Goal: Task Accomplishment & Management: Manage account settings

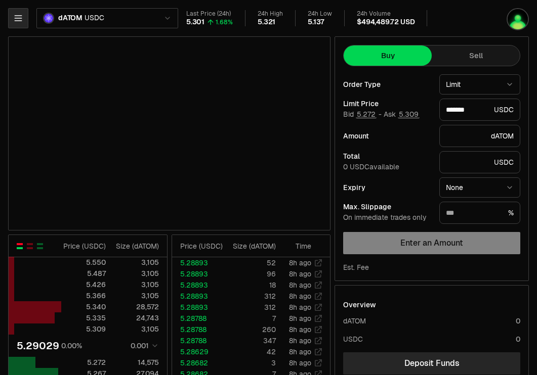
click at [14, 18] on icon "button" at bounding box center [18, 18] width 10 height 10
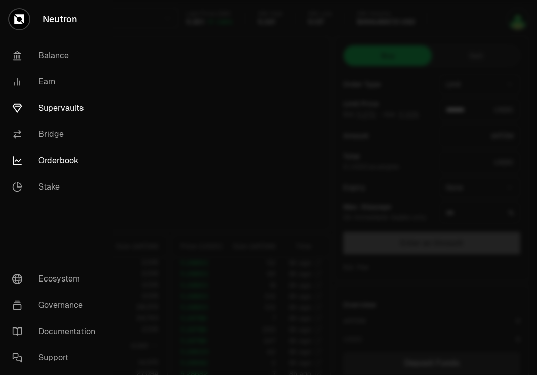
click at [56, 112] on link "Supervaults" at bounding box center [56, 108] width 105 height 26
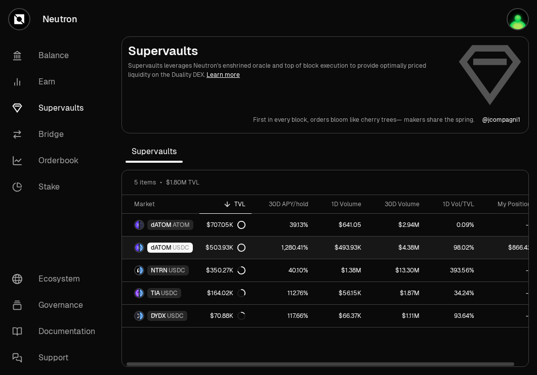
click at [168, 253] on link "dATOM USDC" at bounding box center [160, 248] width 77 height 22
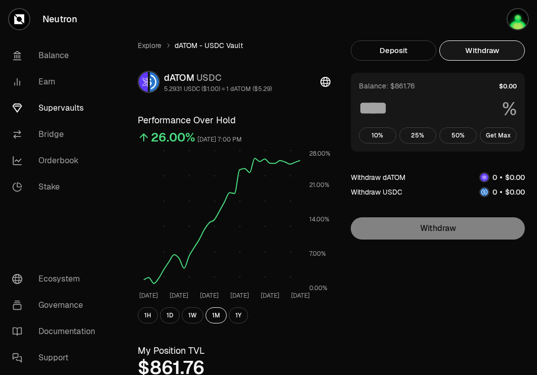
click at [504, 49] on button "Withdraw" at bounding box center [481, 50] width 85 height 20
click at [493, 139] on button "Get Max" at bounding box center [497, 135] width 37 height 16
type input "***"
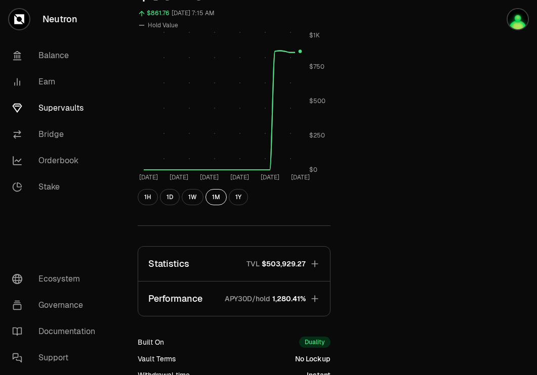
scroll to position [497, 0]
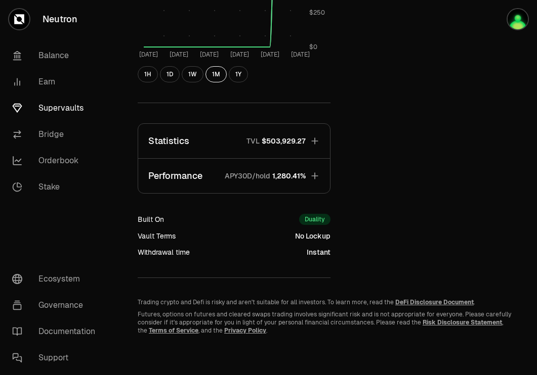
click at [273, 179] on span "1,280.41%" at bounding box center [288, 176] width 33 height 10
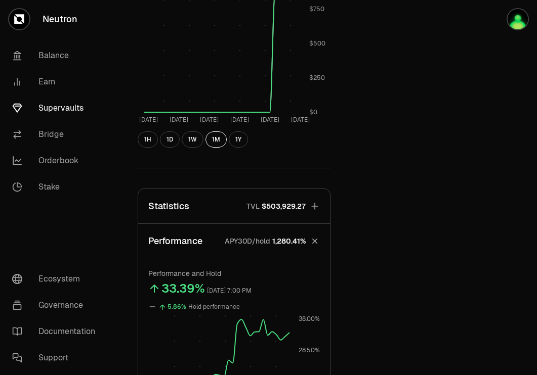
scroll to position [0, 0]
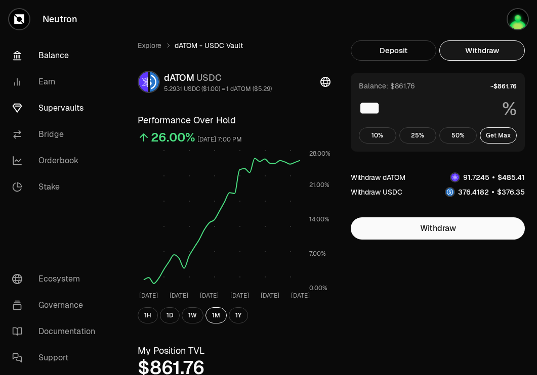
click at [64, 55] on link "Balance" at bounding box center [56, 55] width 105 height 26
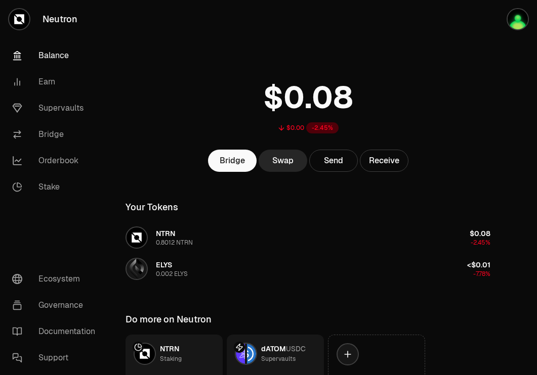
scroll to position [81, 0]
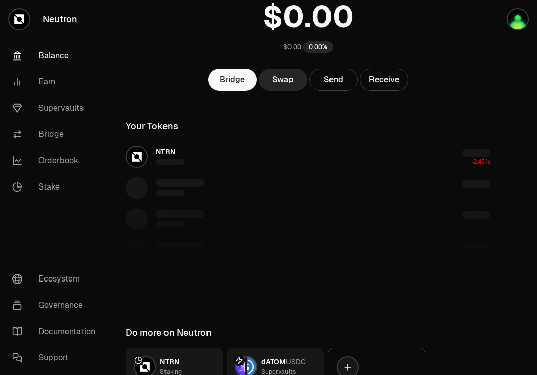
scroll to position [175, 0]
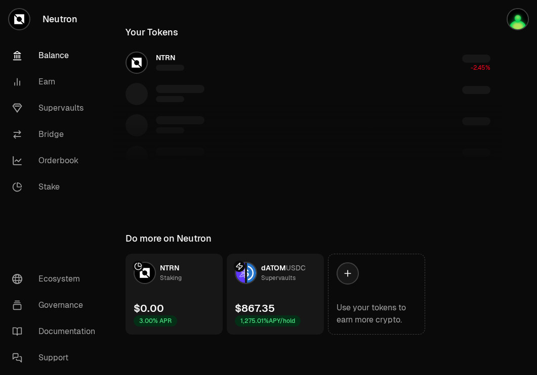
click at [293, 303] on div "$867.35 1,275.01% APY/hold" at bounding box center [268, 313] width 66 height 25
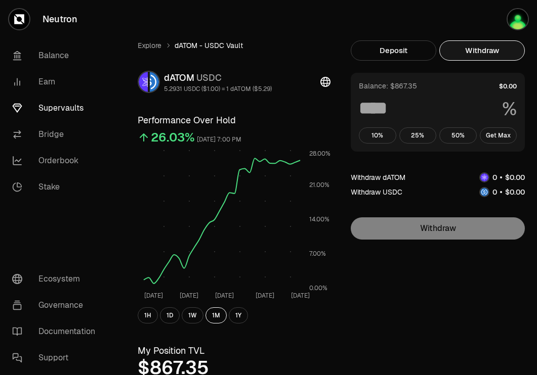
click at [495, 43] on button "Withdraw" at bounding box center [481, 50] width 85 height 20
click at [495, 135] on button "Get Max" at bounding box center [497, 135] width 37 height 16
type input "***"
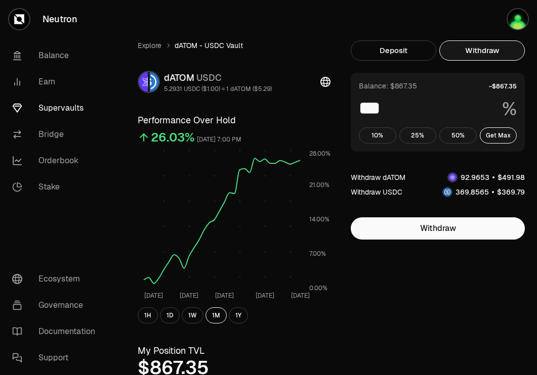
click at [72, 108] on link "Supervaults" at bounding box center [56, 108] width 105 height 26
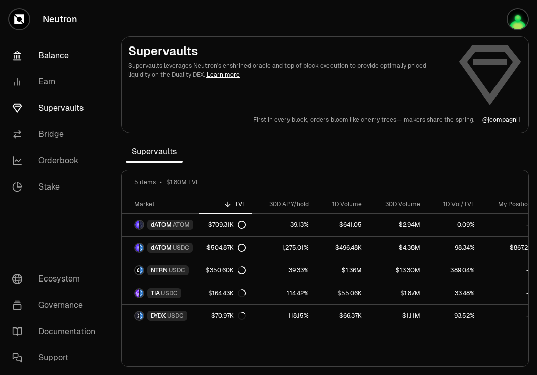
click at [55, 55] on link "Balance" at bounding box center [56, 55] width 105 height 26
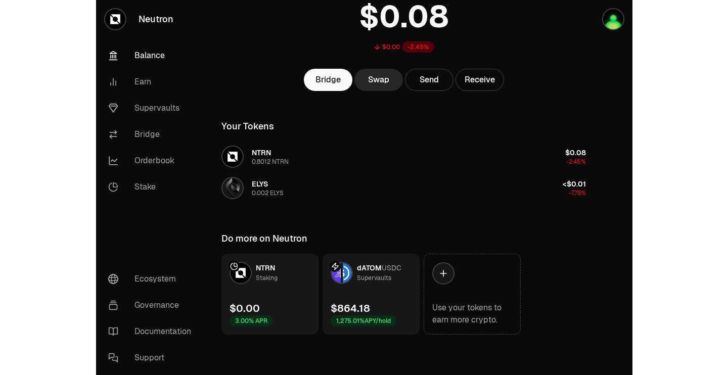
scroll to position [81, 0]
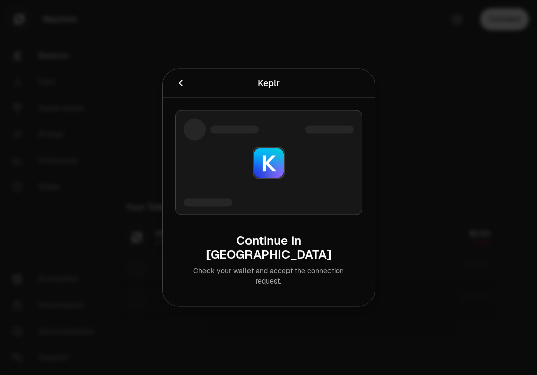
scroll to position [81, 0]
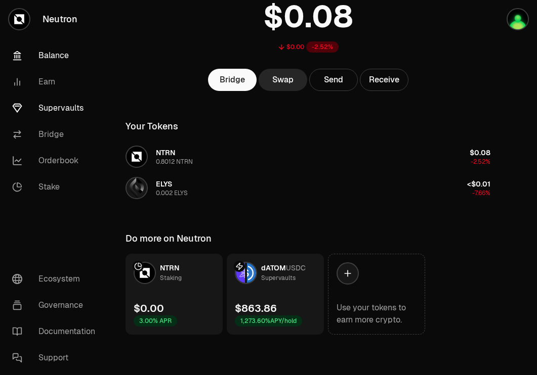
click at [61, 112] on link "Supervaults" at bounding box center [56, 108] width 105 height 26
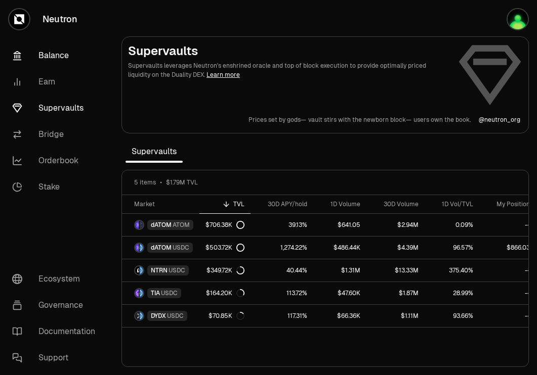
click at [56, 53] on link "Balance" at bounding box center [56, 55] width 105 height 26
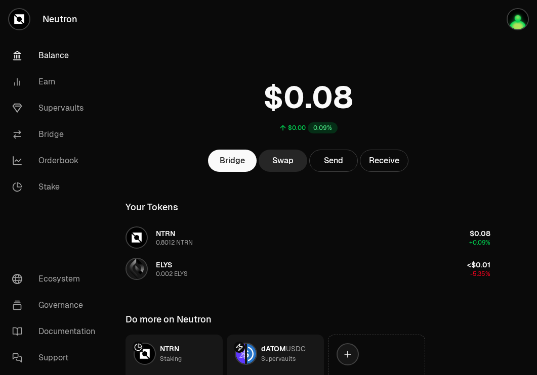
scroll to position [81, 0]
